Goal: Understand process/instructions: Learn how to perform a task or action

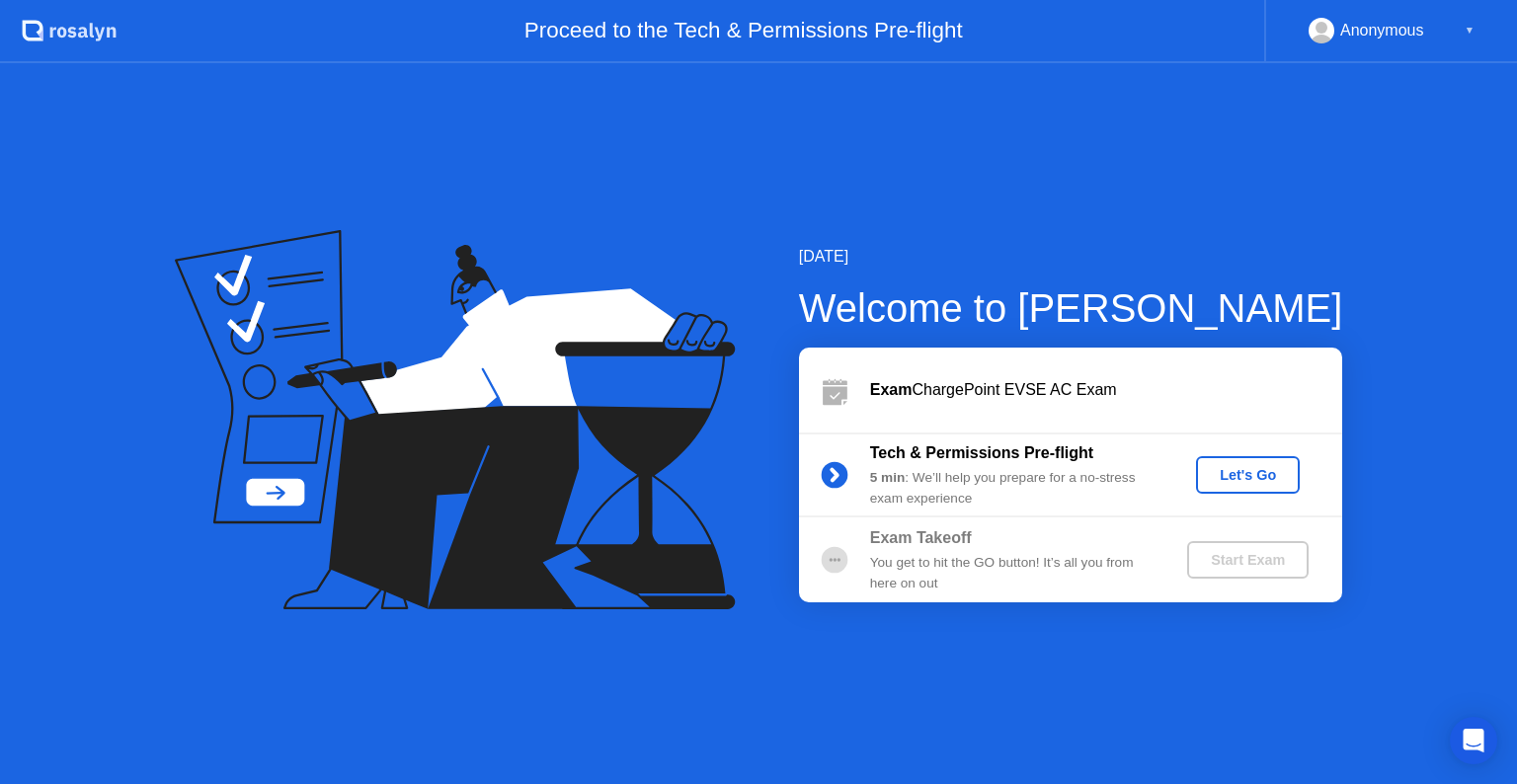
click at [1240, 476] on div "Let's Go" at bounding box center [1247, 475] width 88 height 16
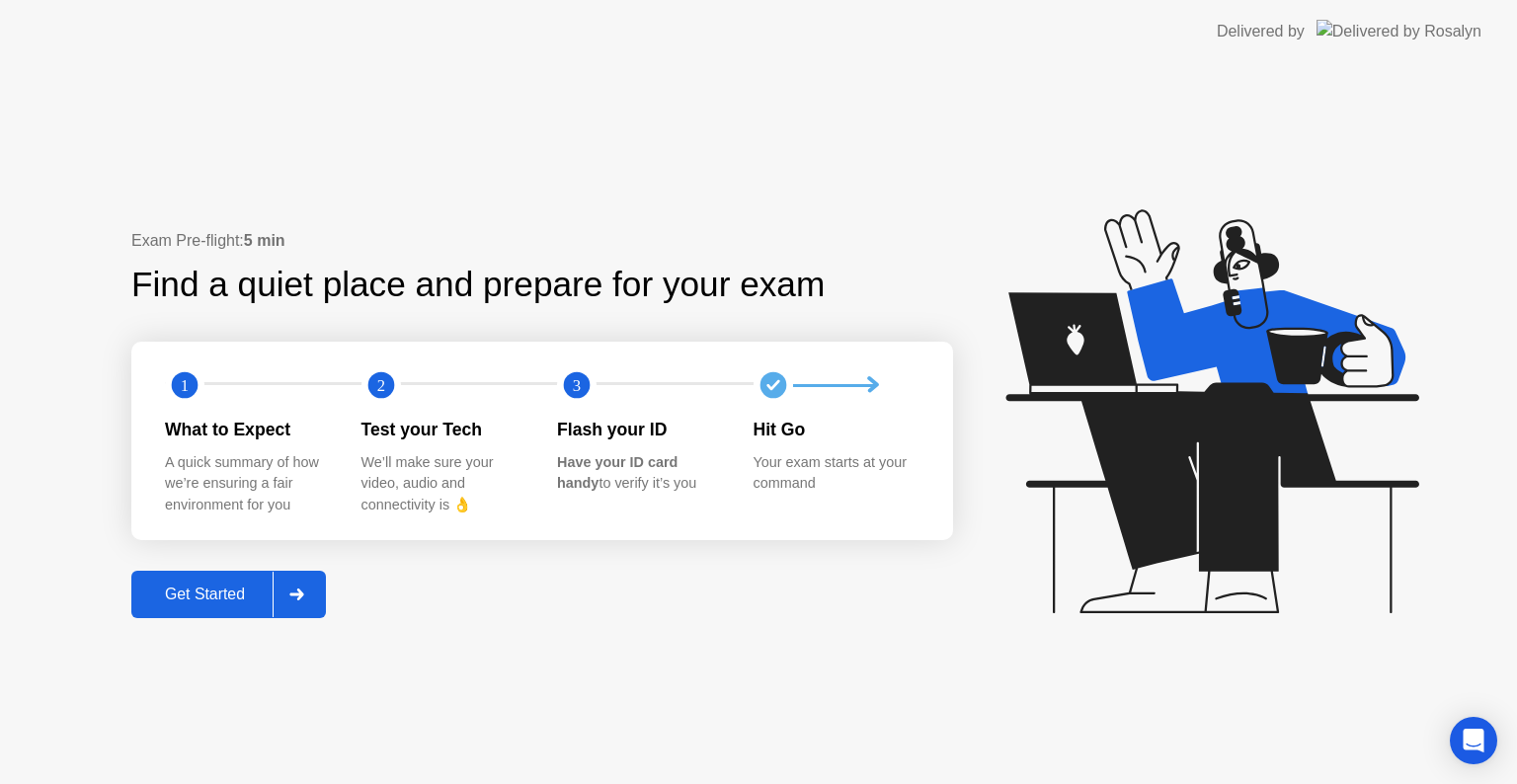
click at [223, 604] on div "Get Started" at bounding box center [204, 595] width 135 height 18
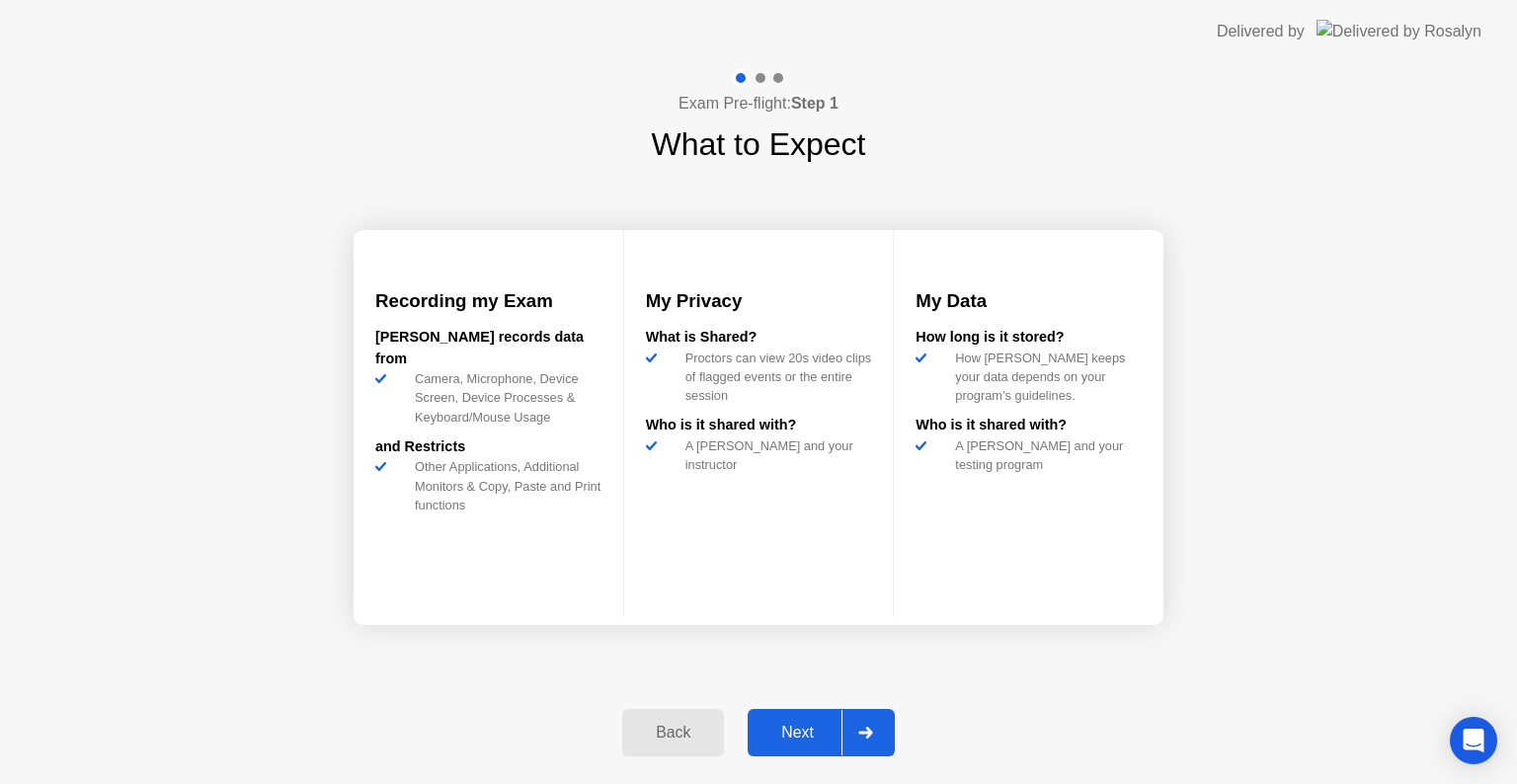
click at [816, 726] on div "Next" at bounding box center [797, 732] width 88 height 18
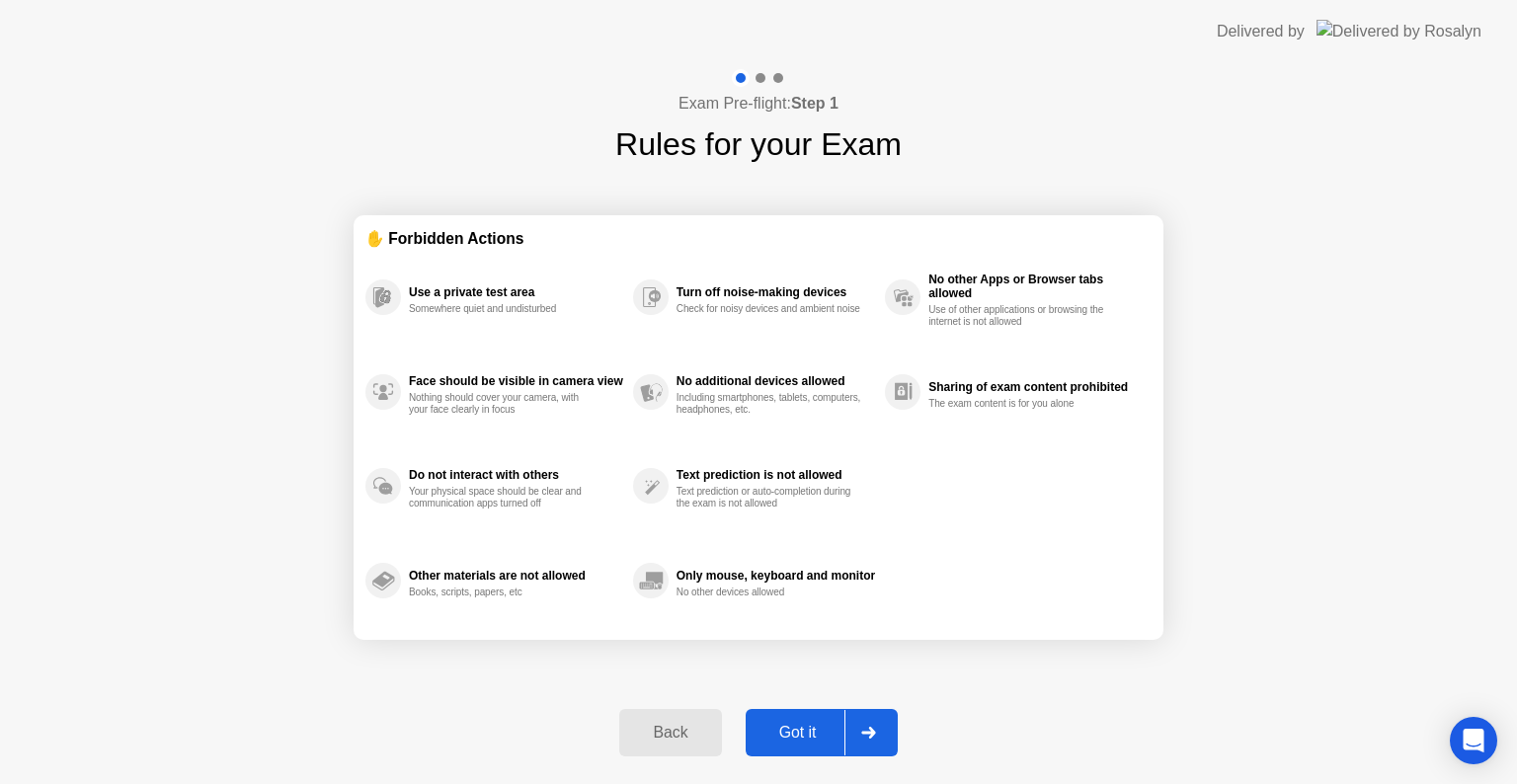
click at [810, 734] on div "Got it" at bounding box center [798, 732] width 93 height 18
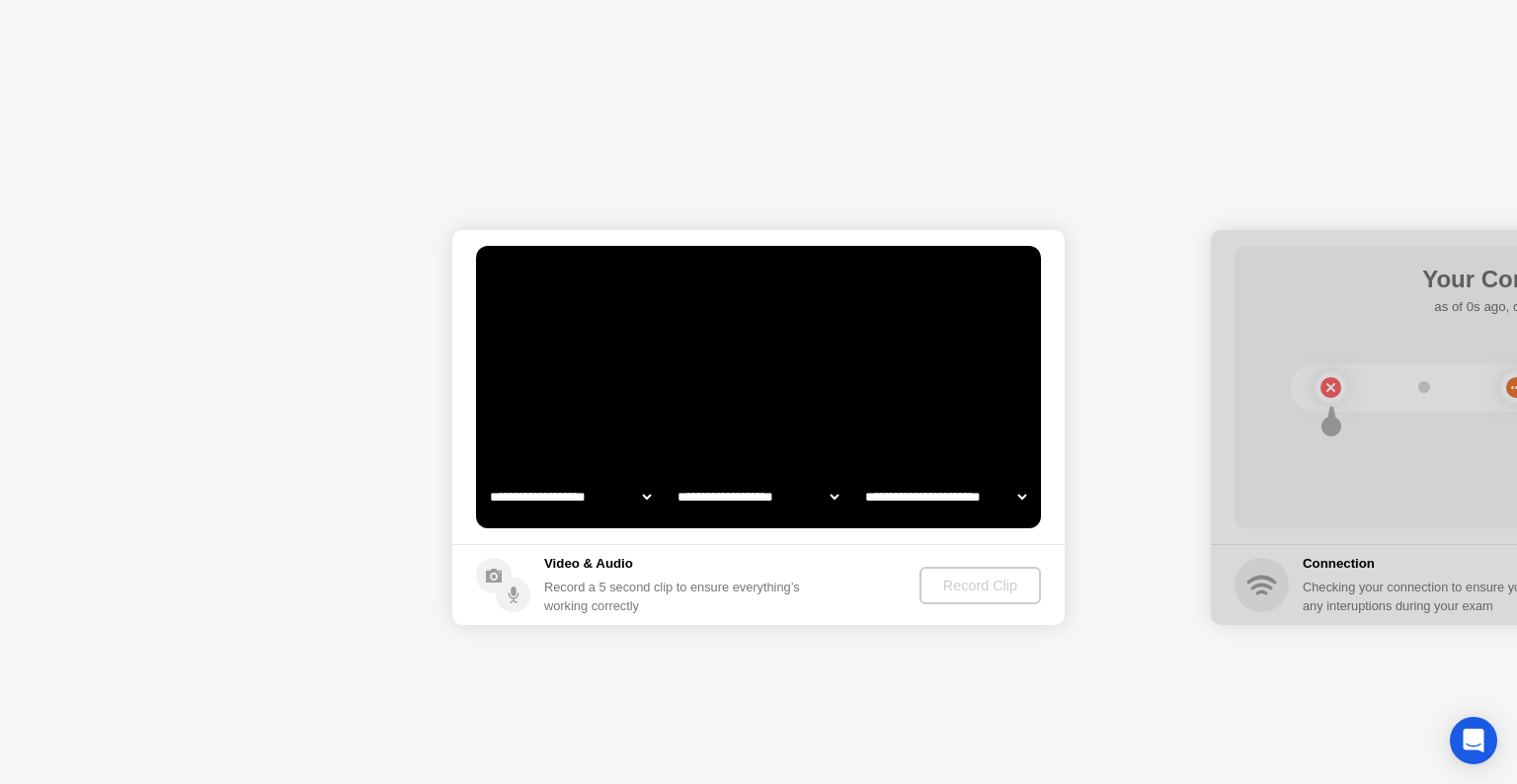
select select "**********"
select select "*******"
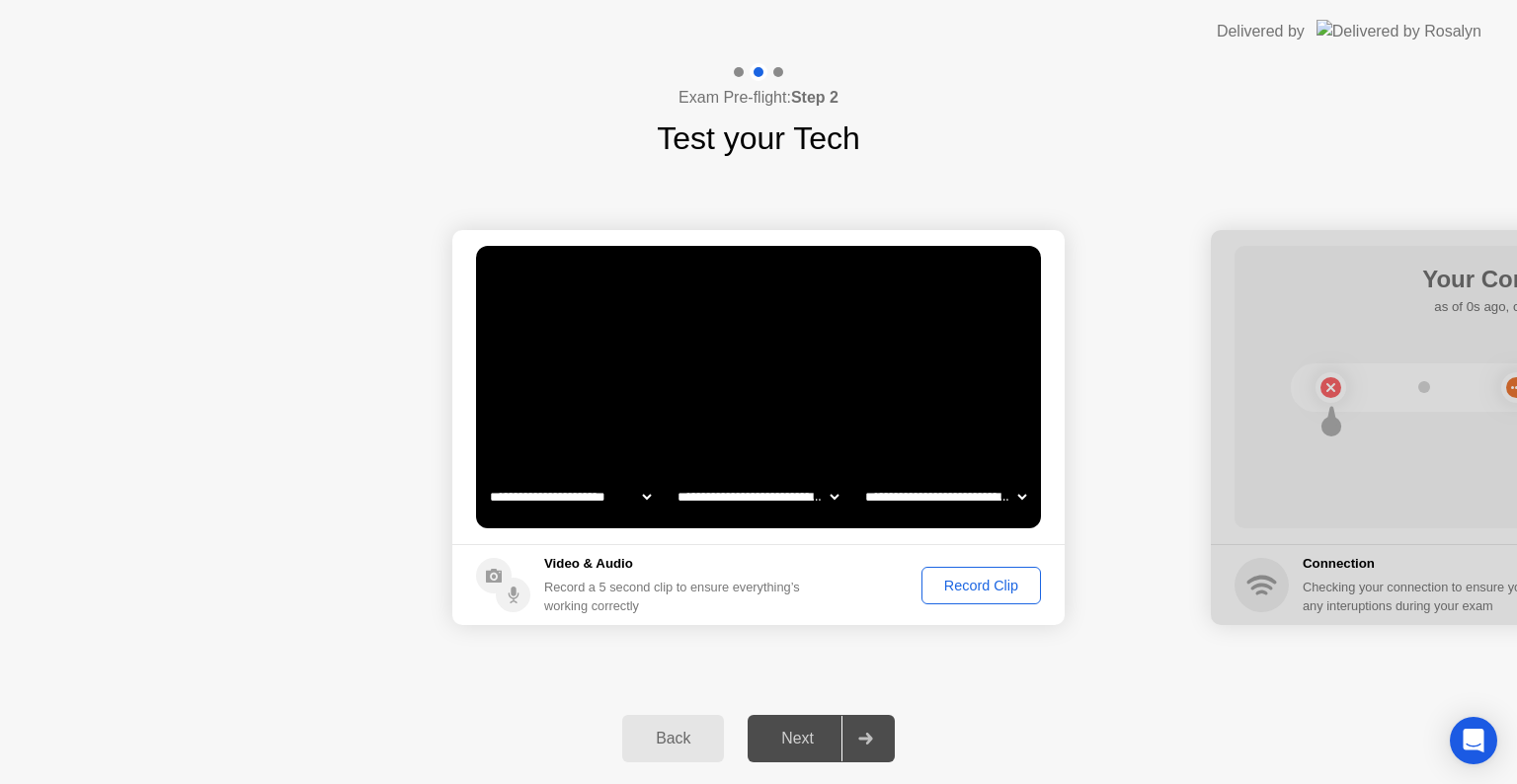
click at [991, 589] on div "Record Clip" at bounding box center [981, 586] width 106 height 16
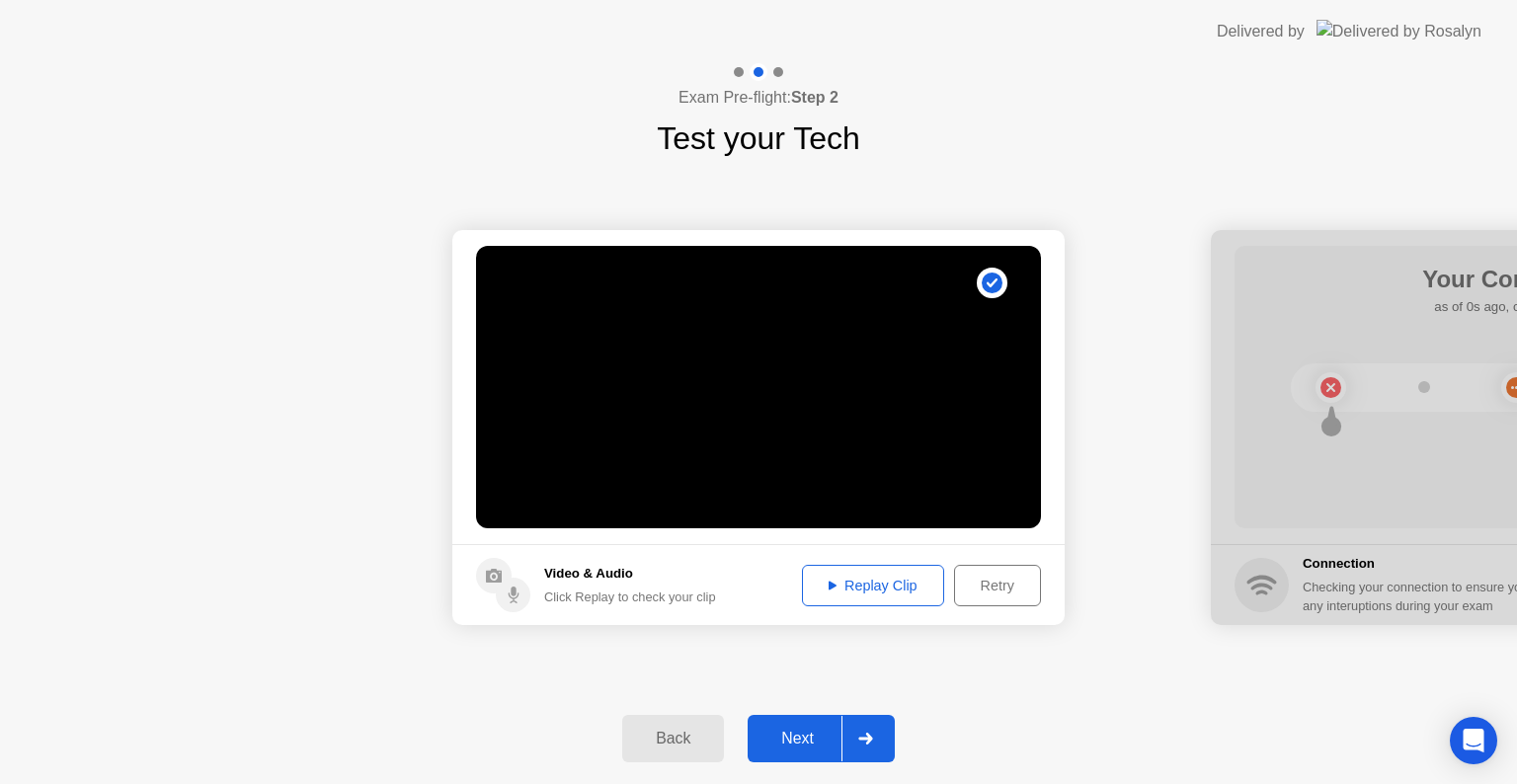
click at [913, 582] on div "Replay Clip" at bounding box center [874, 586] width 129 height 16
click at [814, 743] on div "Next" at bounding box center [797, 738] width 88 height 18
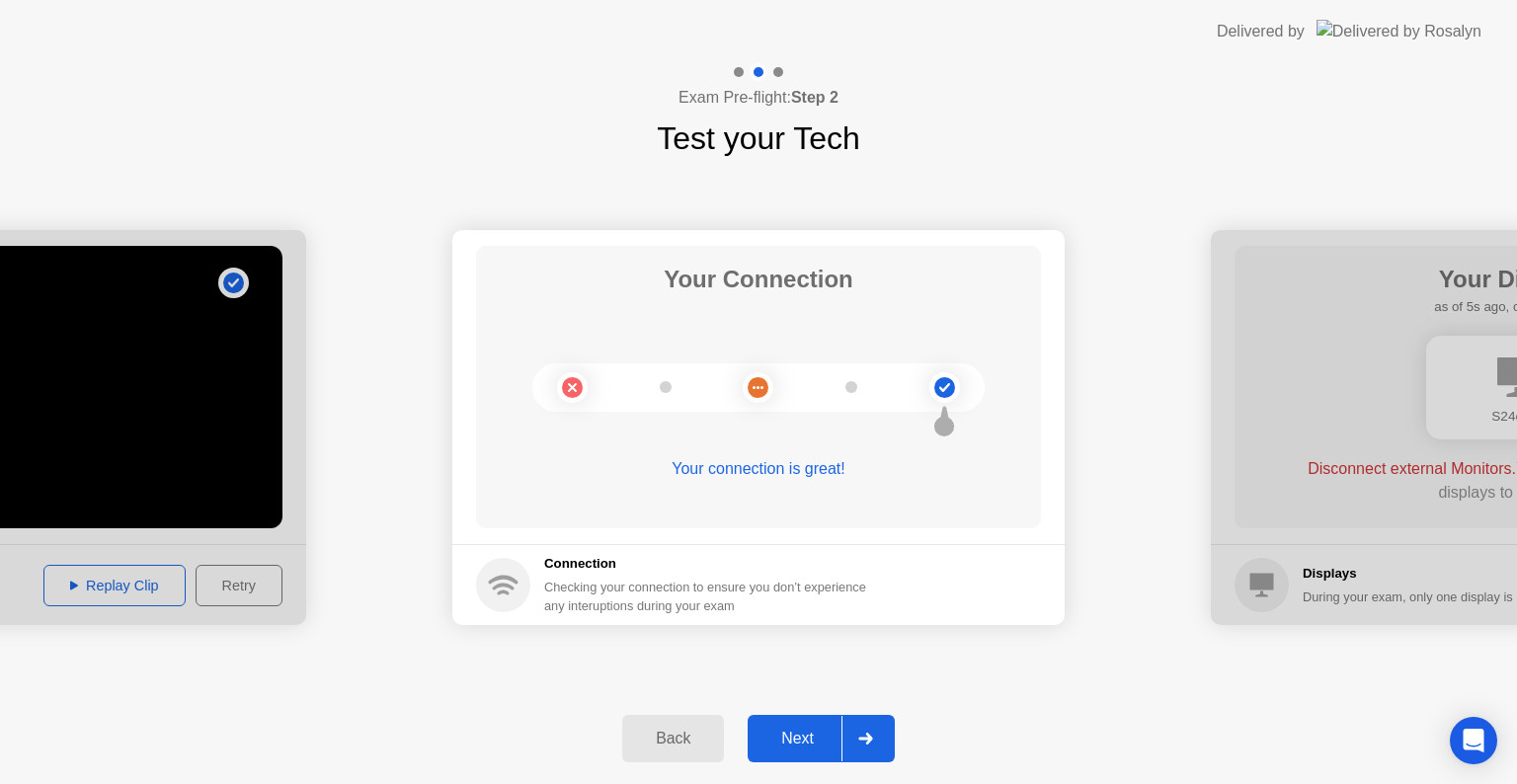
click at [810, 739] on div "Next" at bounding box center [797, 738] width 88 height 18
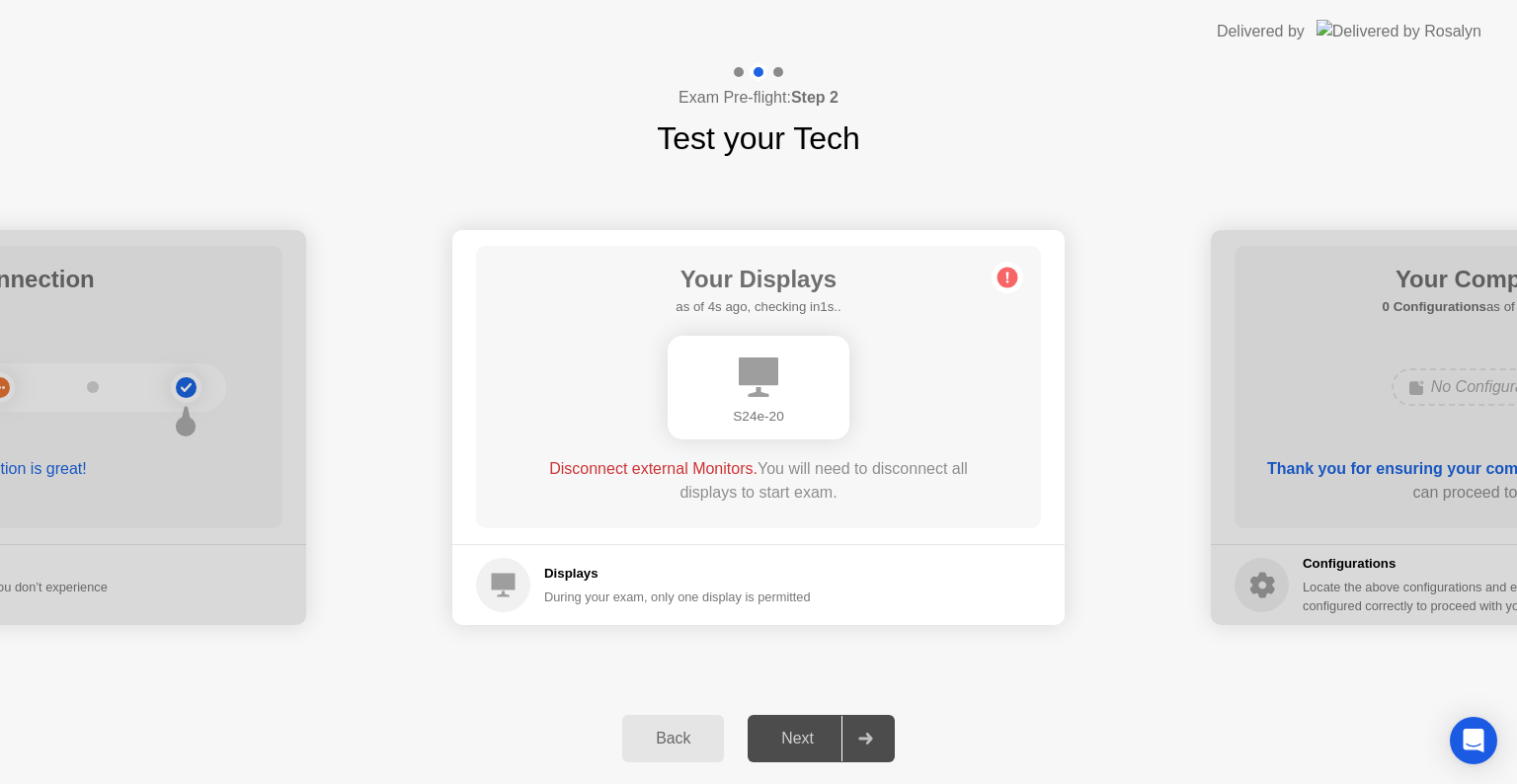
click at [870, 511] on div "Disconnect external Monitors. You will need to disconnect all displays to start…" at bounding box center [758, 485] width 452 height 56
click at [692, 745] on div "Back" at bounding box center [673, 738] width 90 height 18
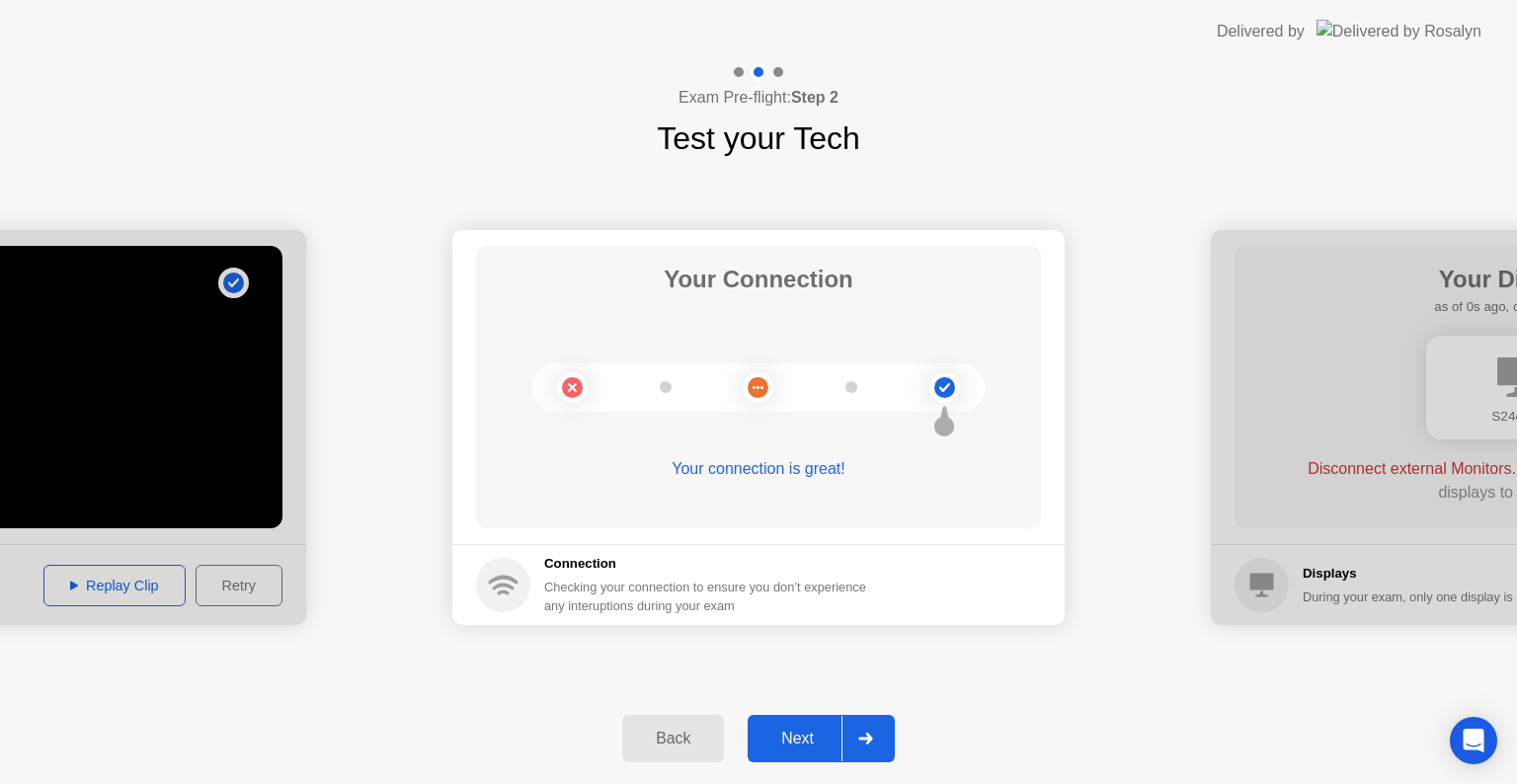
click at [674, 754] on button "Back" at bounding box center [673, 738] width 102 height 48
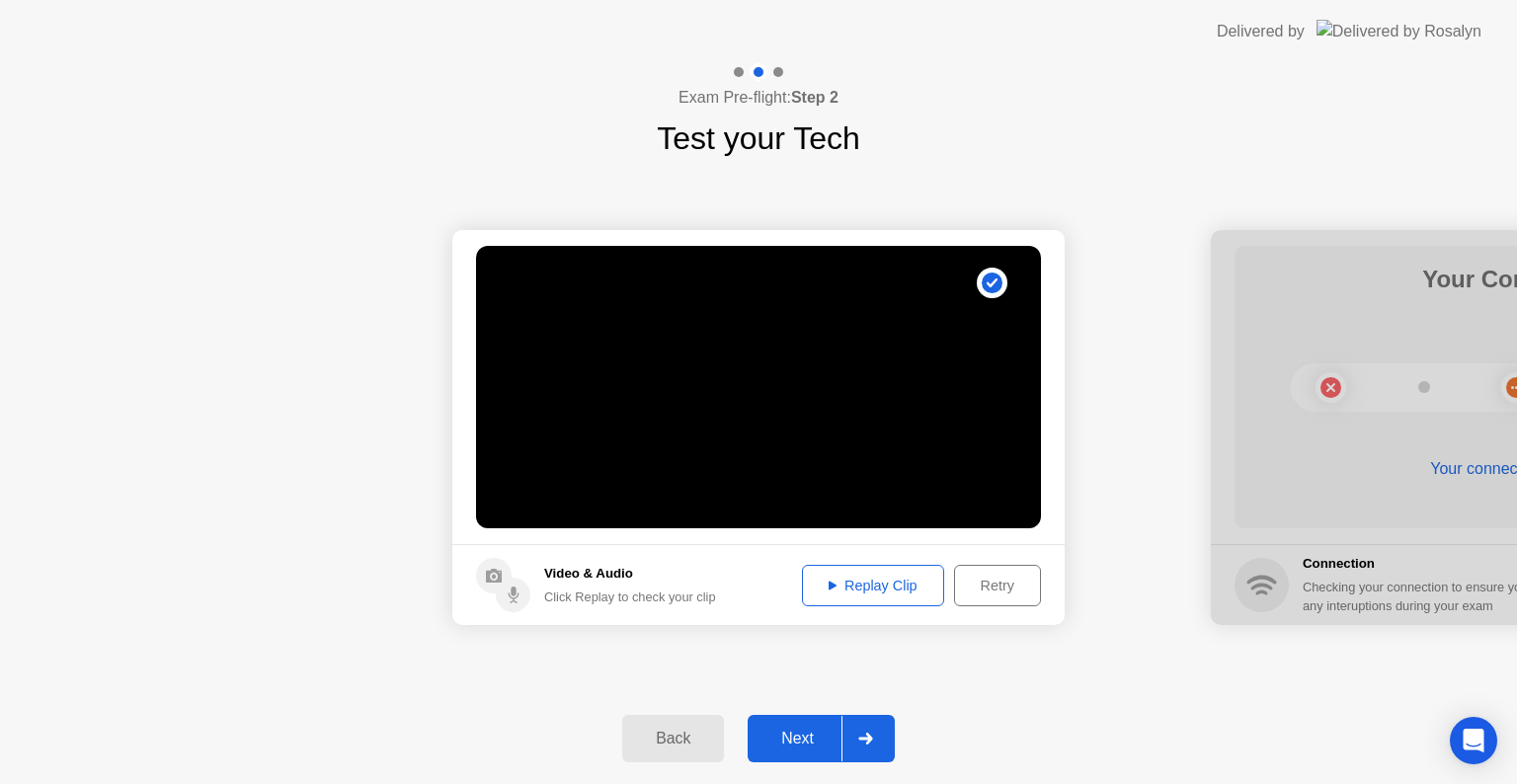
click at [679, 751] on button "Back" at bounding box center [673, 738] width 102 height 48
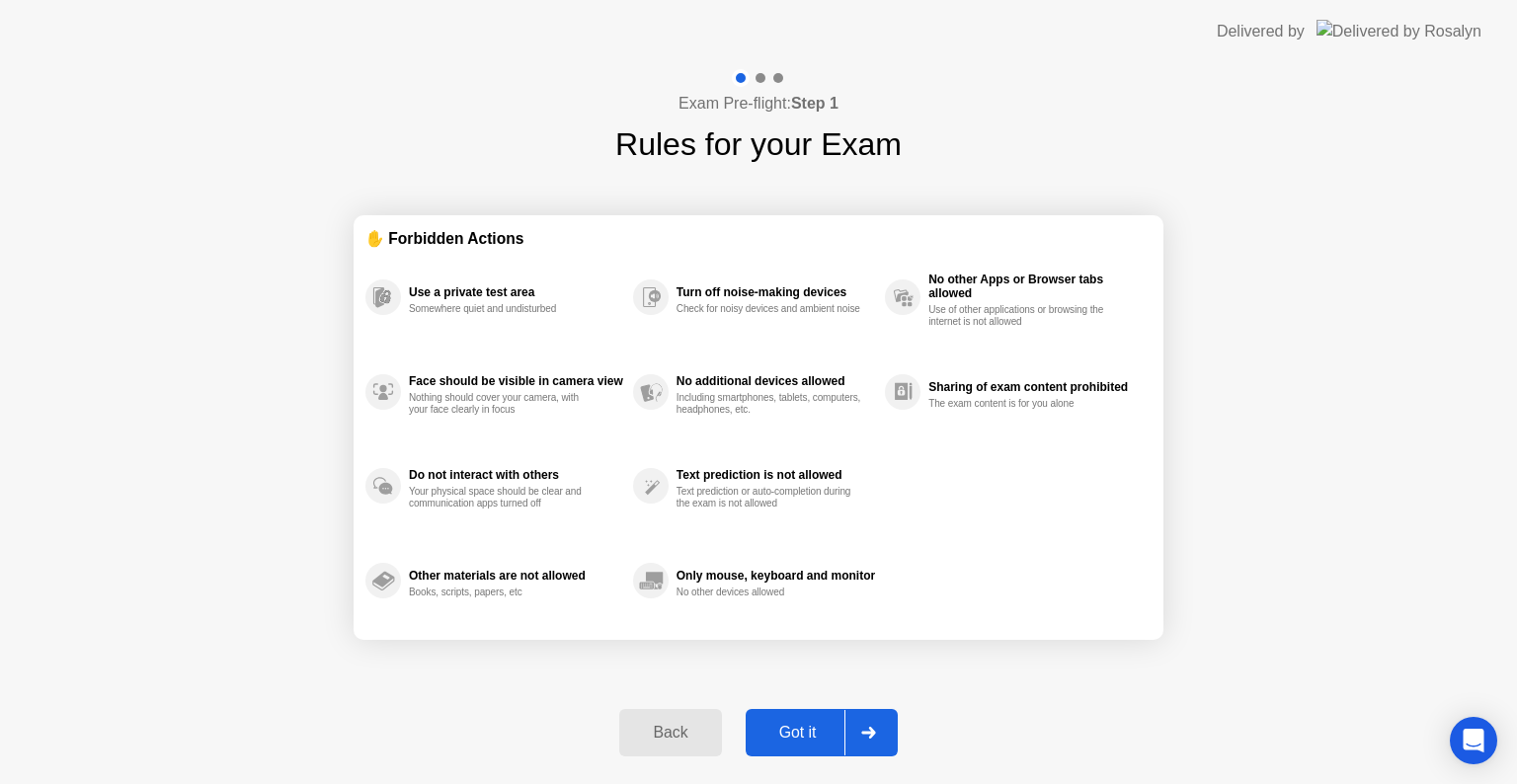
click at [806, 743] on button "Got it" at bounding box center [821, 732] width 152 height 48
select select "**********"
select select "*******"
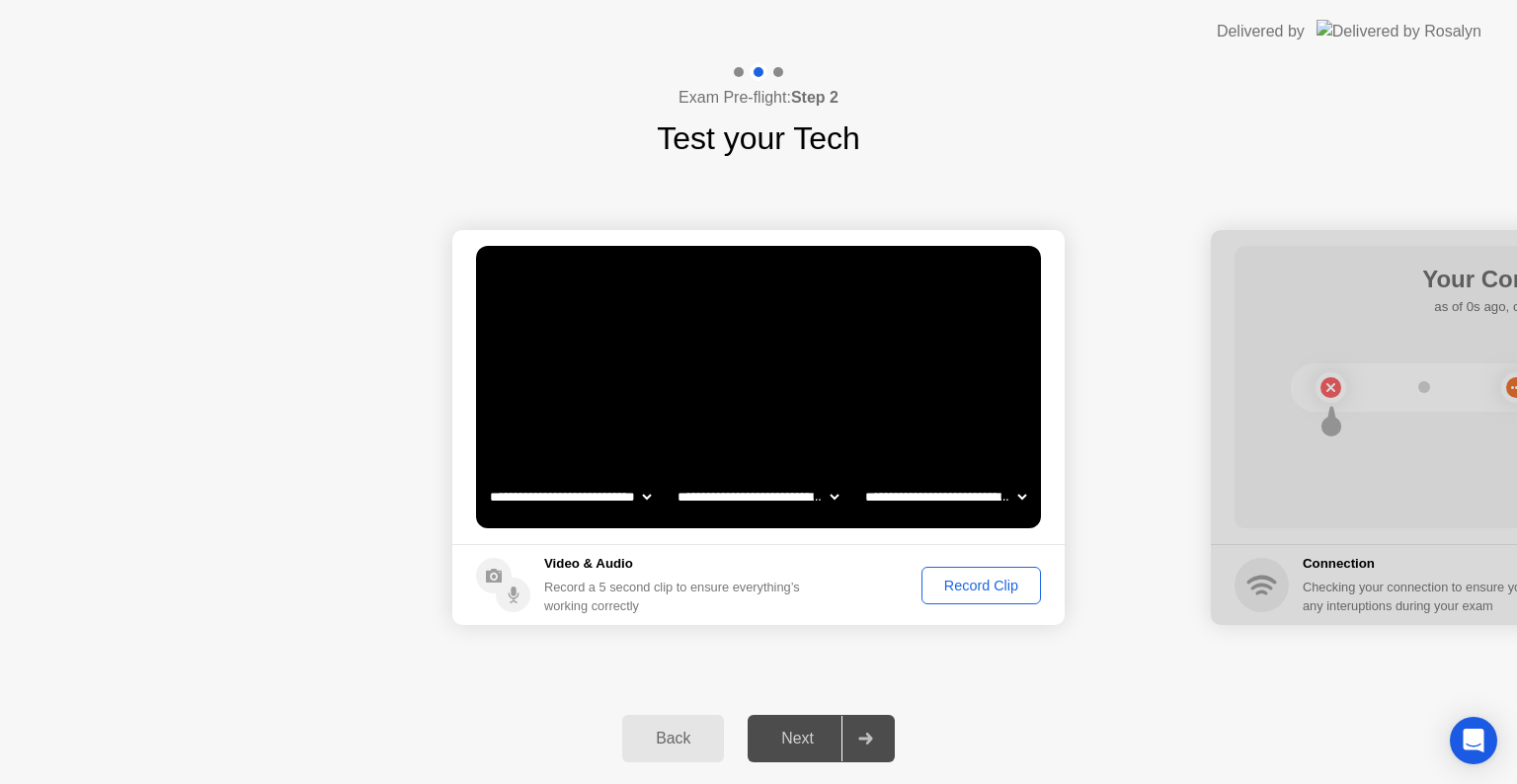
click at [1006, 582] on div "Record Clip" at bounding box center [981, 586] width 106 height 16
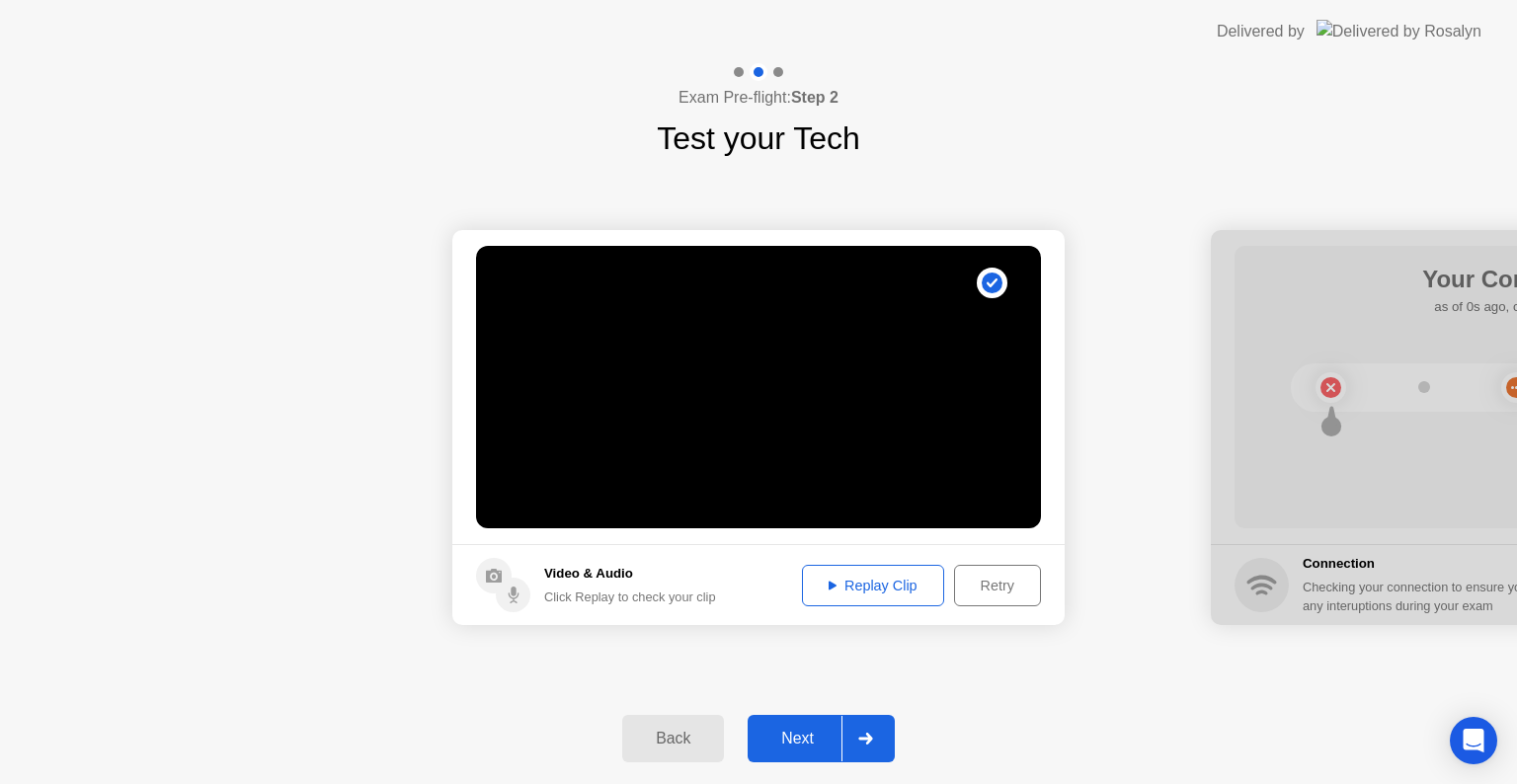
click at [893, 588] on div "Replay Clip" at bounding box center [874, 586] width 129 height 16
click at [832, 741] on div "Next" at bounding box center [797, 738] width 88 height 18
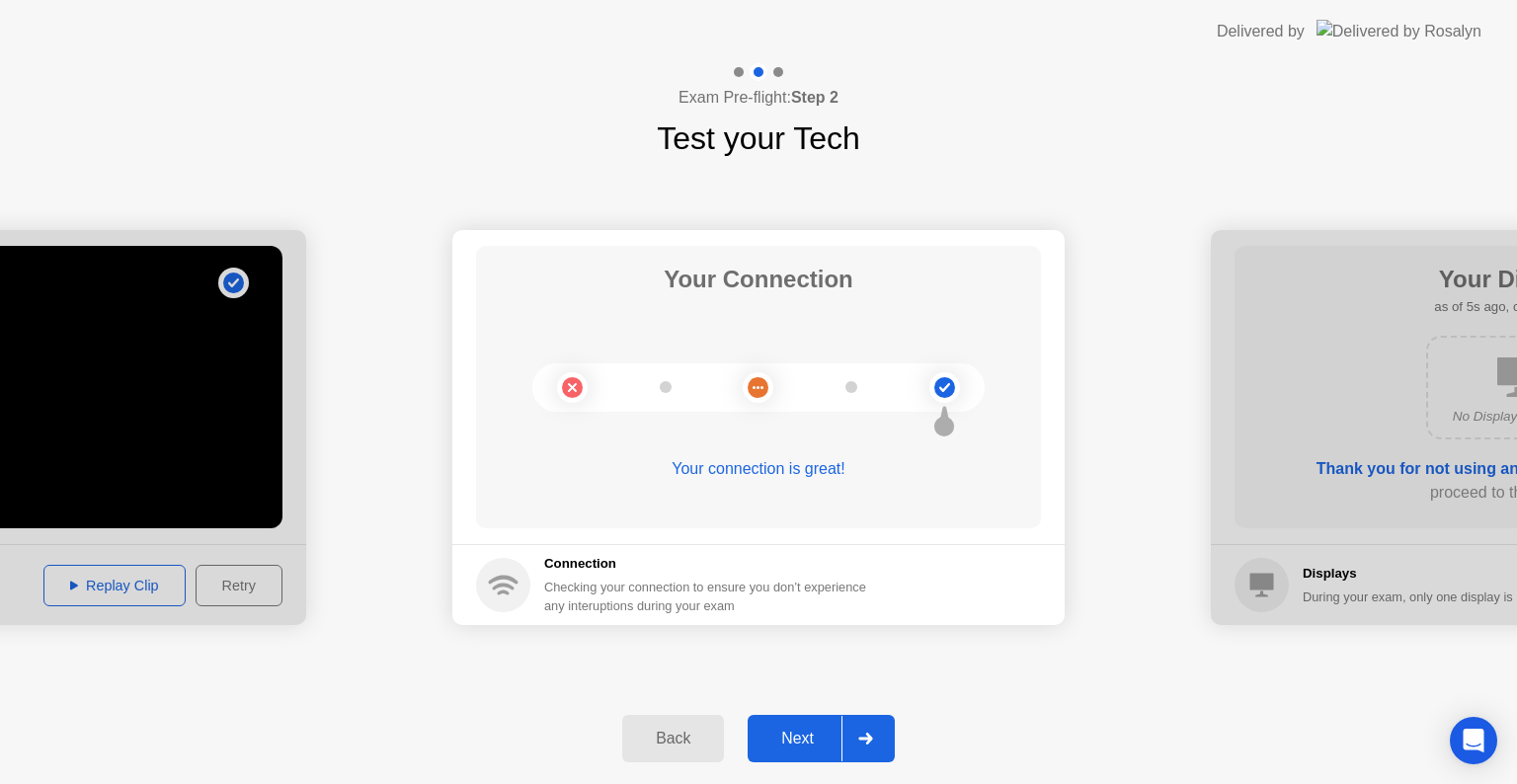
click at [821, 753] on button "Next" at bounding box center [821, 738] width 147 height 48
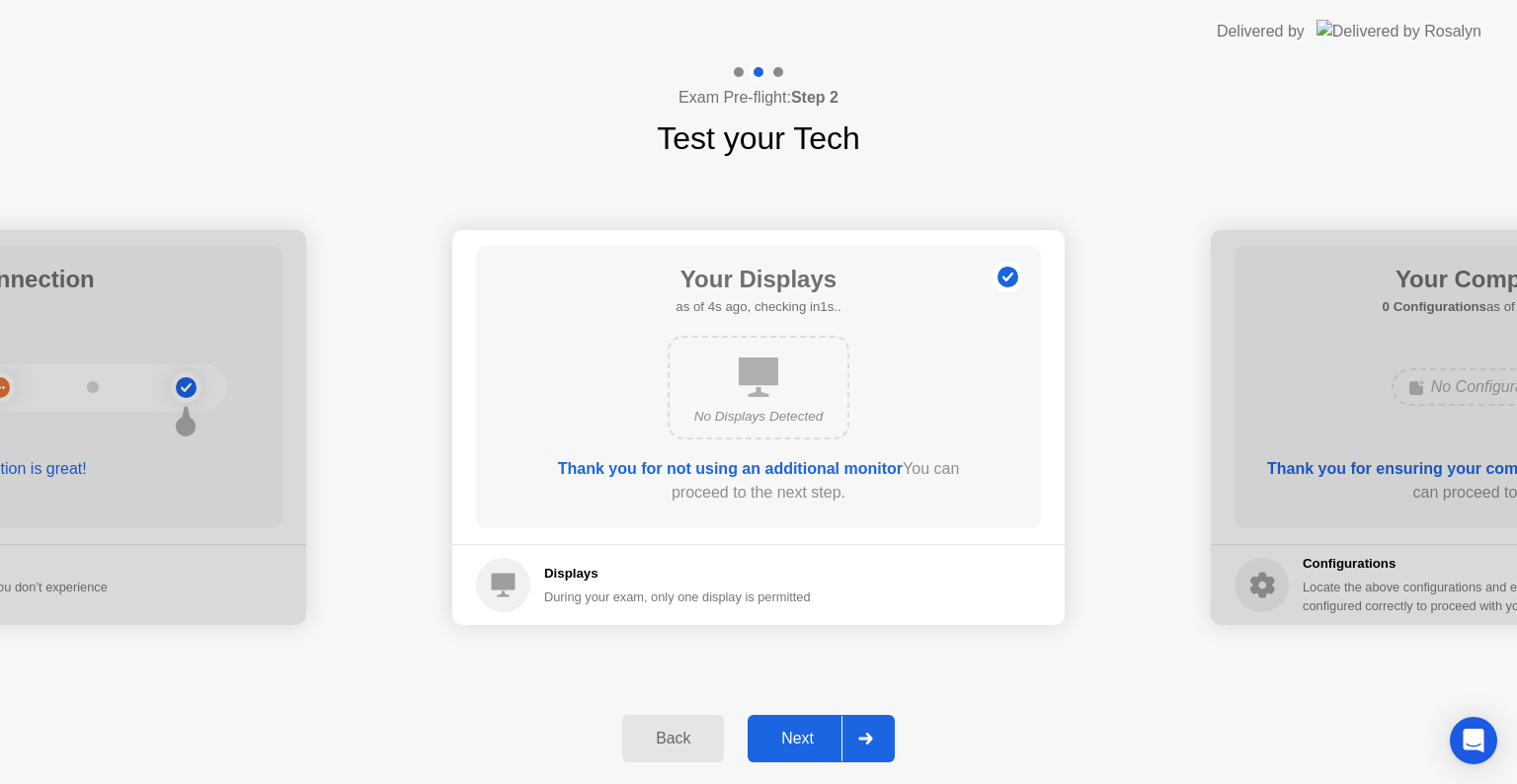
click at [811, 742] on div "Next" at bounding box center [797, 738] width 88 height 18
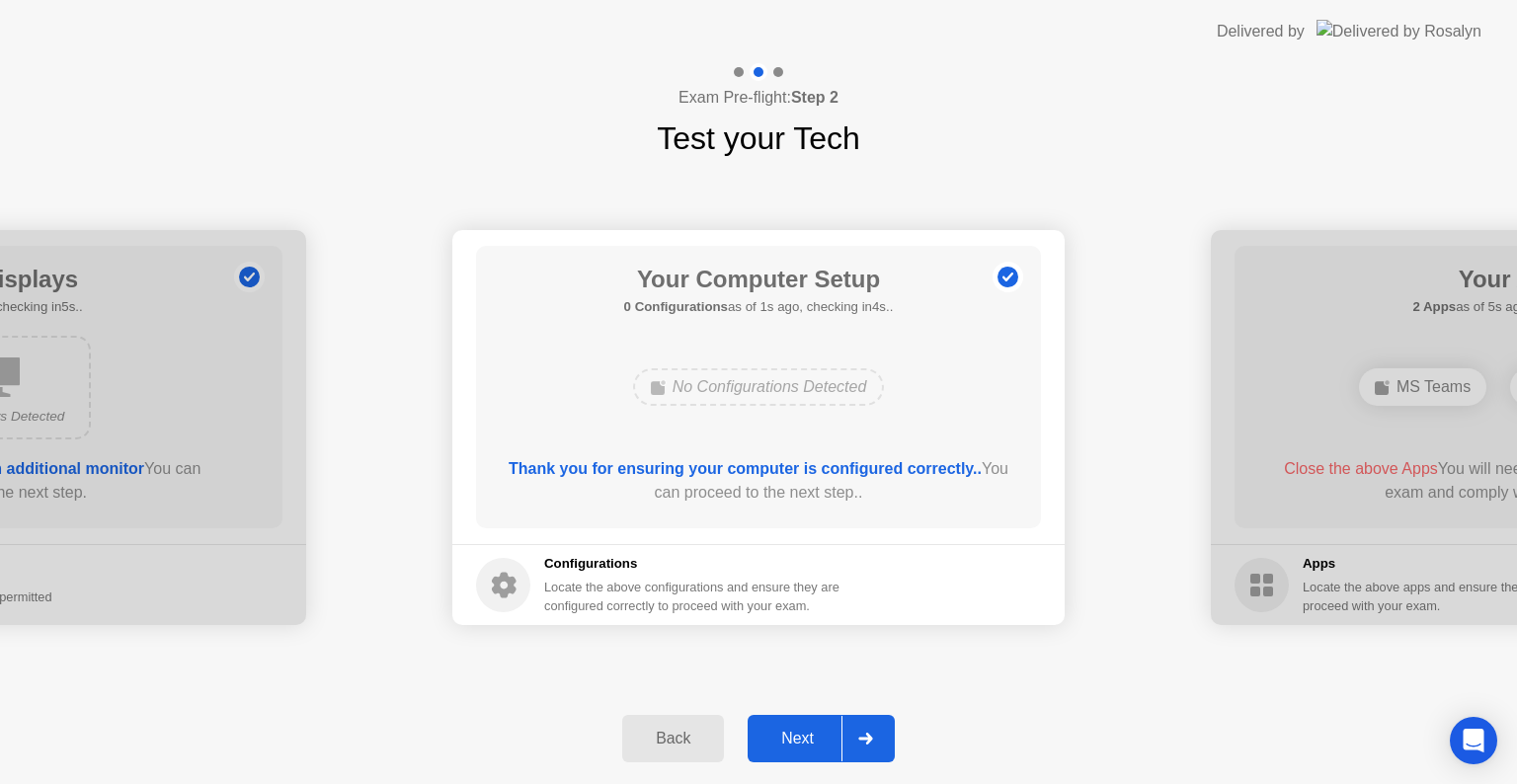
click at [802, 750] on button "Next" at bounding box center [821, 738] width 147 height 48
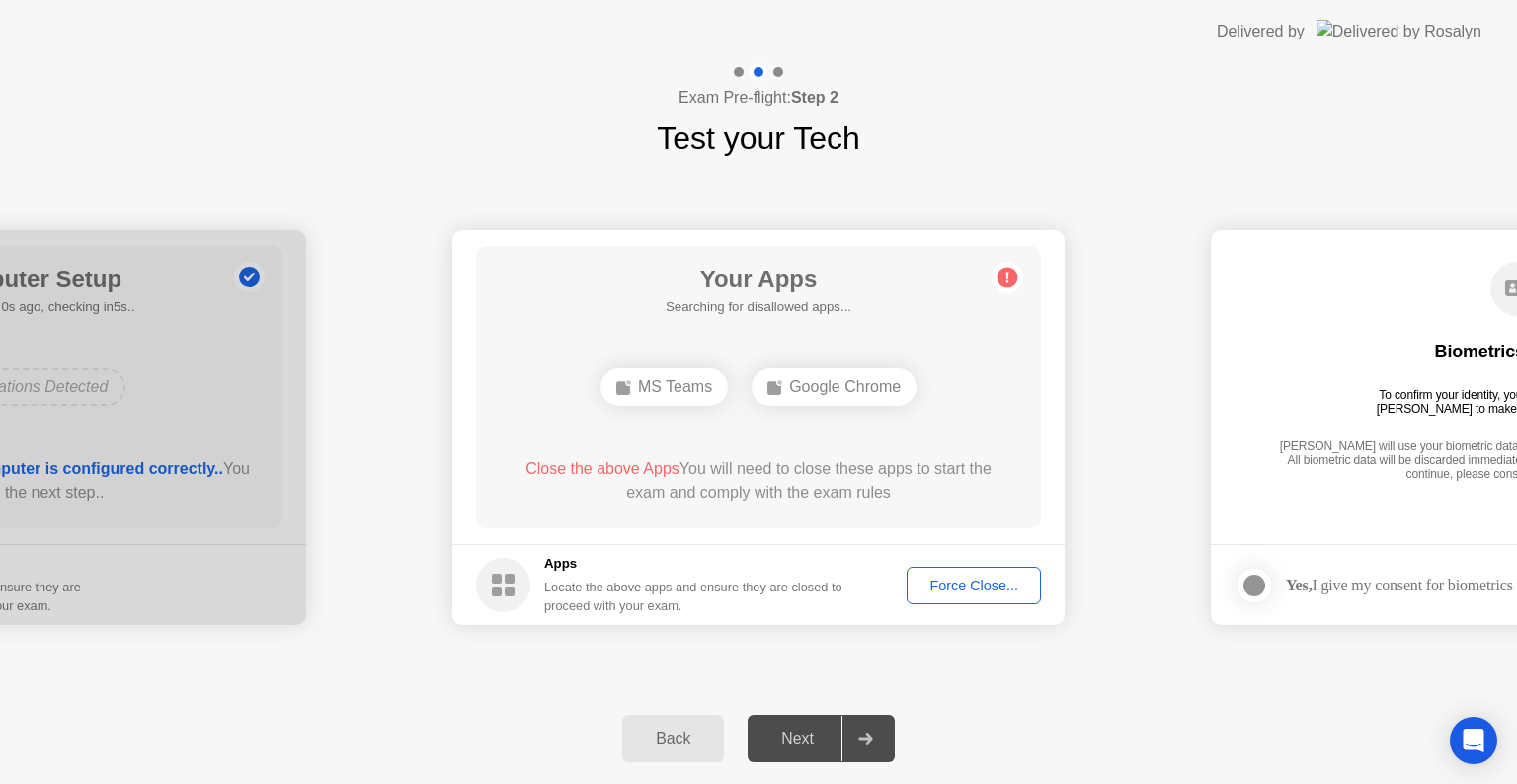
click at [1405, 0] on div "Delivered by" at bounding box center [1348, 32] width 265 height 63
